Goal: Find specific page/section: Find specific page/section

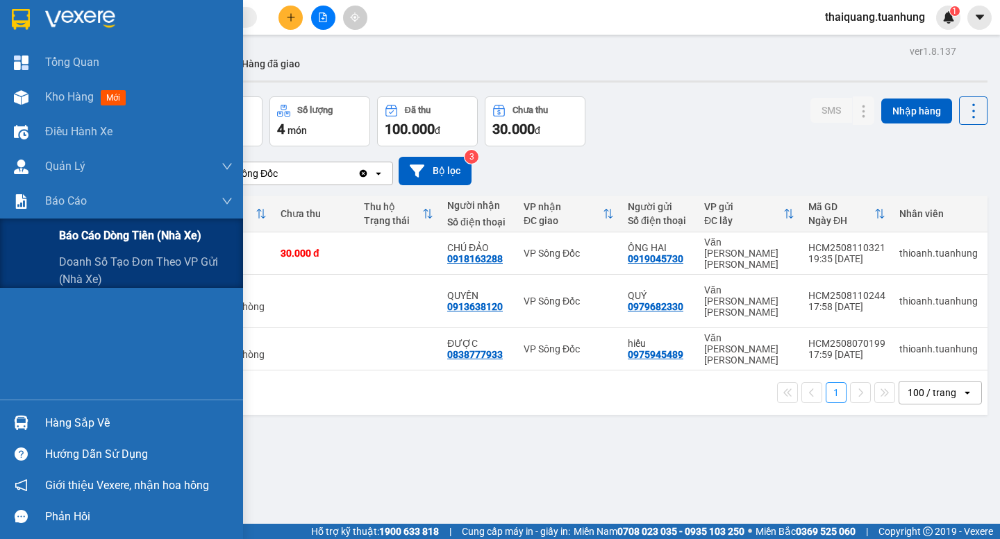
click at [105, 242] on span "Báo cáo dòng tiền (nhà xe)" at bounding box center [130, 235] width 142 height 17
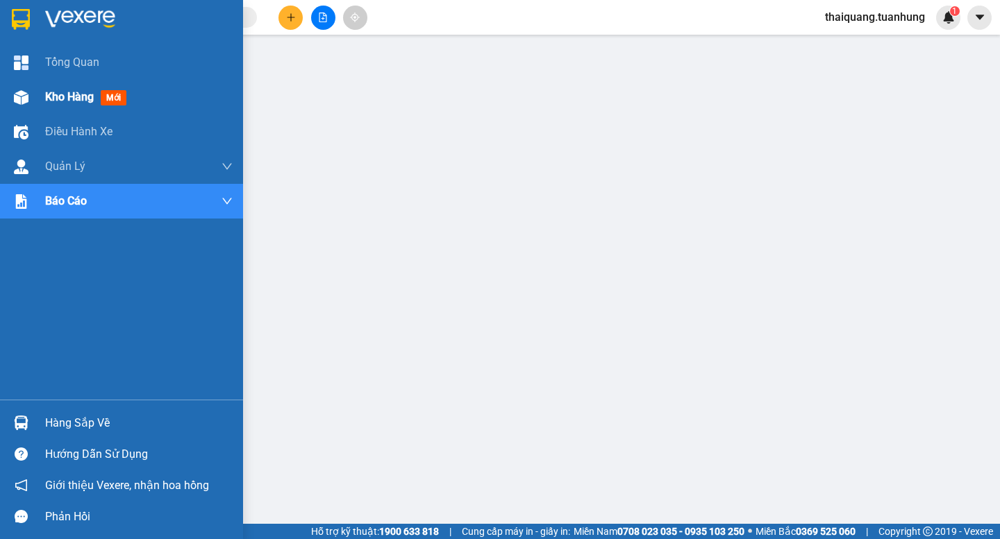
click at [32, 91] on div at bounding box center [21, 97] width 24 height 24
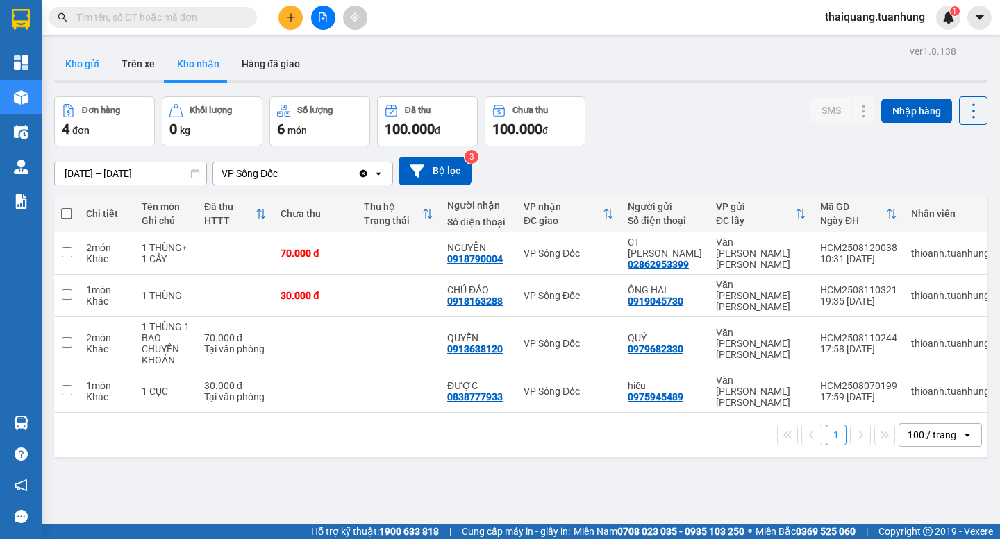
click at [67, 58] on button "Kho gửi" at bounding box center [82, 63] width 56 height 33
